Goal: Information Seeking & Learning: Learn about a topic

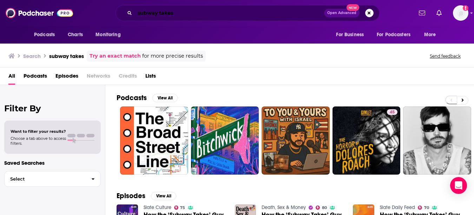
click at [158, 14] on input "subway takes" at bounding box center [229, 12] width 189 height 11
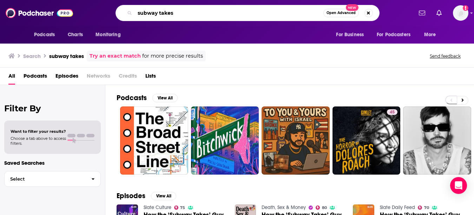
click at [158, 14] on input "subway takes" at bounding box center [229, 12] width 189 height 11
type input "breakfast club"
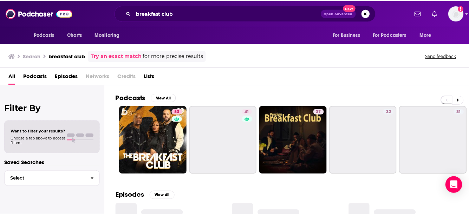
scroll to position [9, 0]
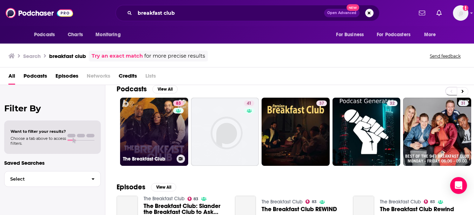
click at [166, 119] on link "83 The Breakfast Club" at bounding box center [154, 132] width 68 height 68
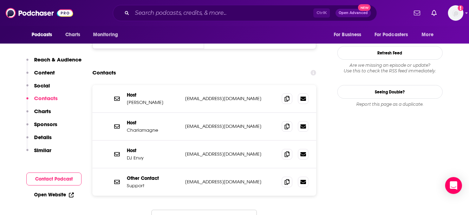
scroll to position [691, 0]
